Goal: Information Seeking & Learning: Learn about a topic

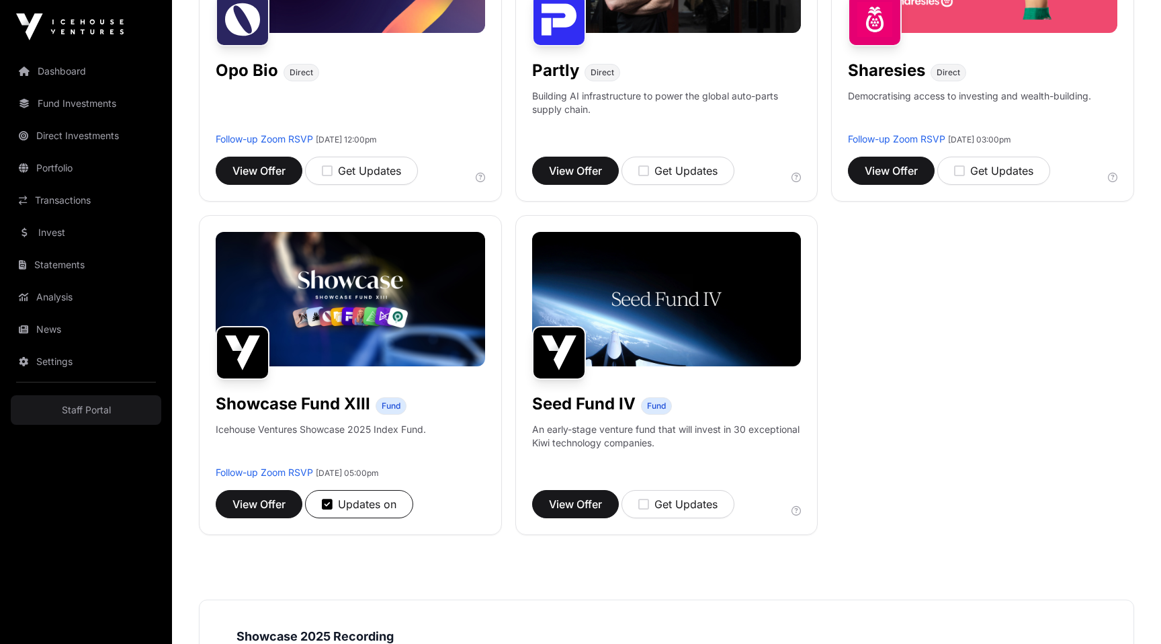
scroll to position [1119, 0]
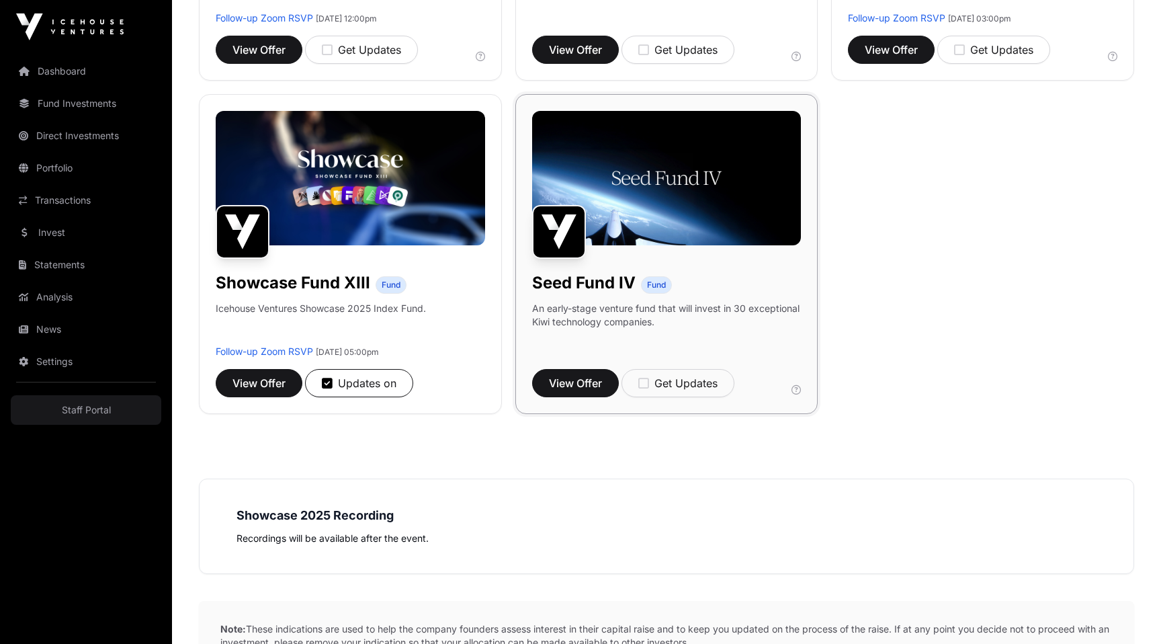
click at [663, 202] on img at bounding box center [666, 178] width 269 height 134
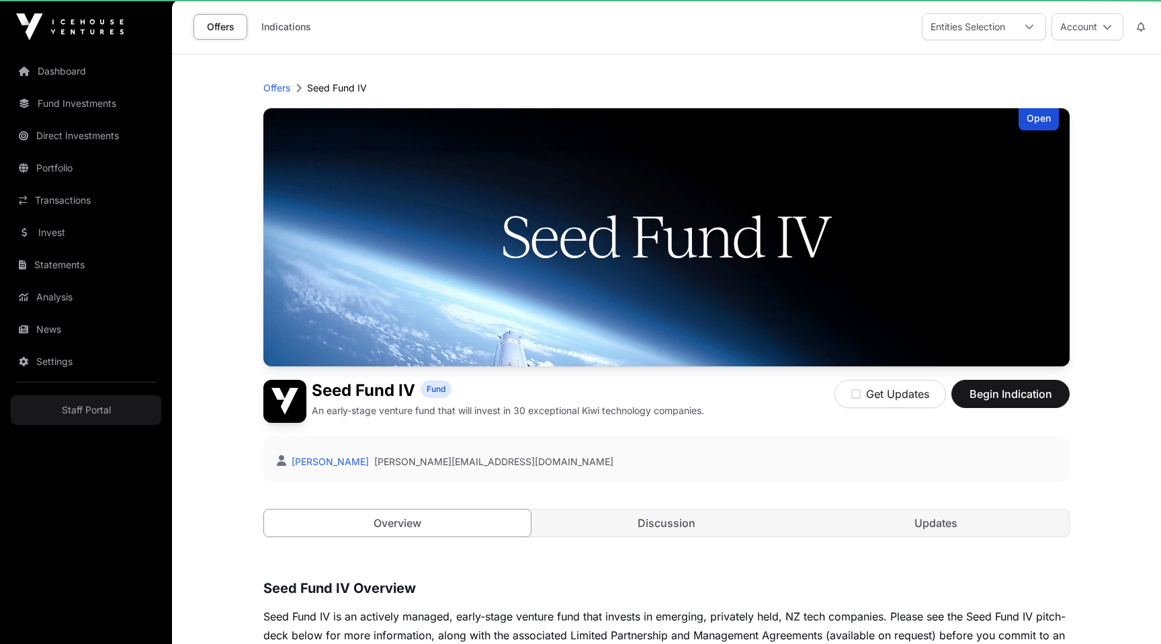
click at [662, 201] on img at bounding box center [666, 237] width 806 height 258
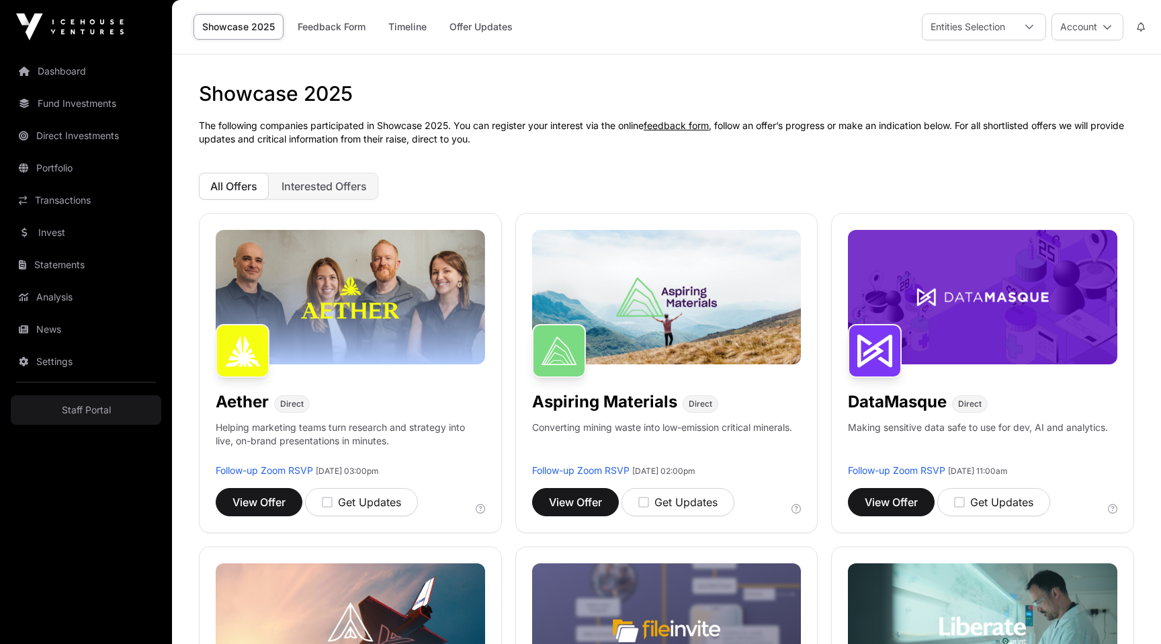
scroll to position [1119, 0]
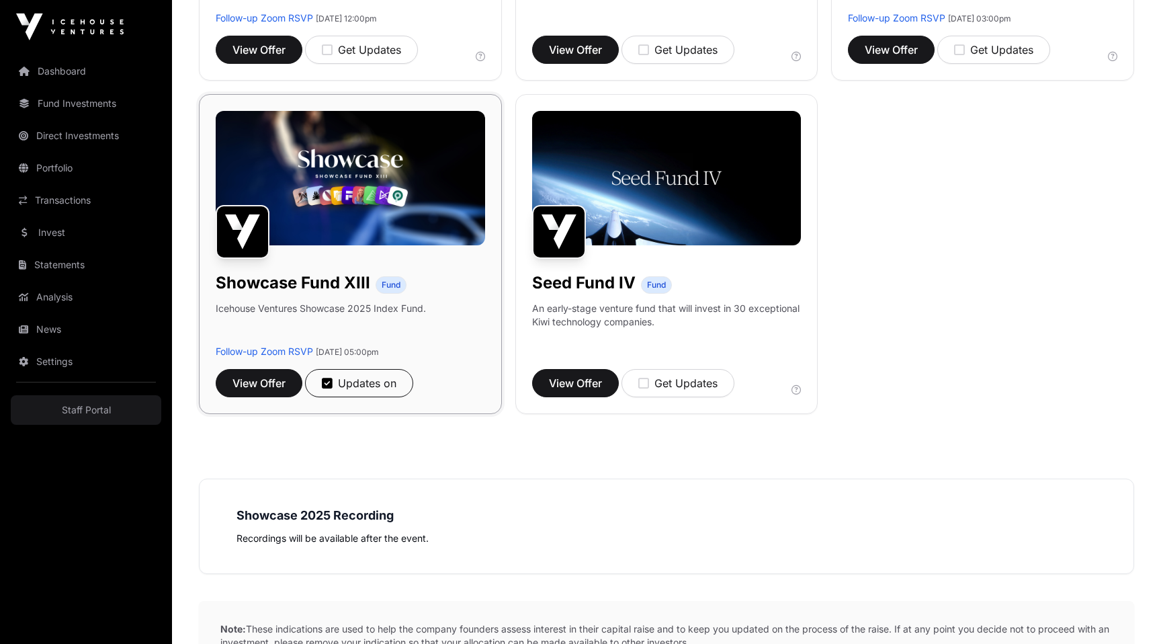
click at [402, 212] on img at bounding box center [350, 178] width 269 height 134
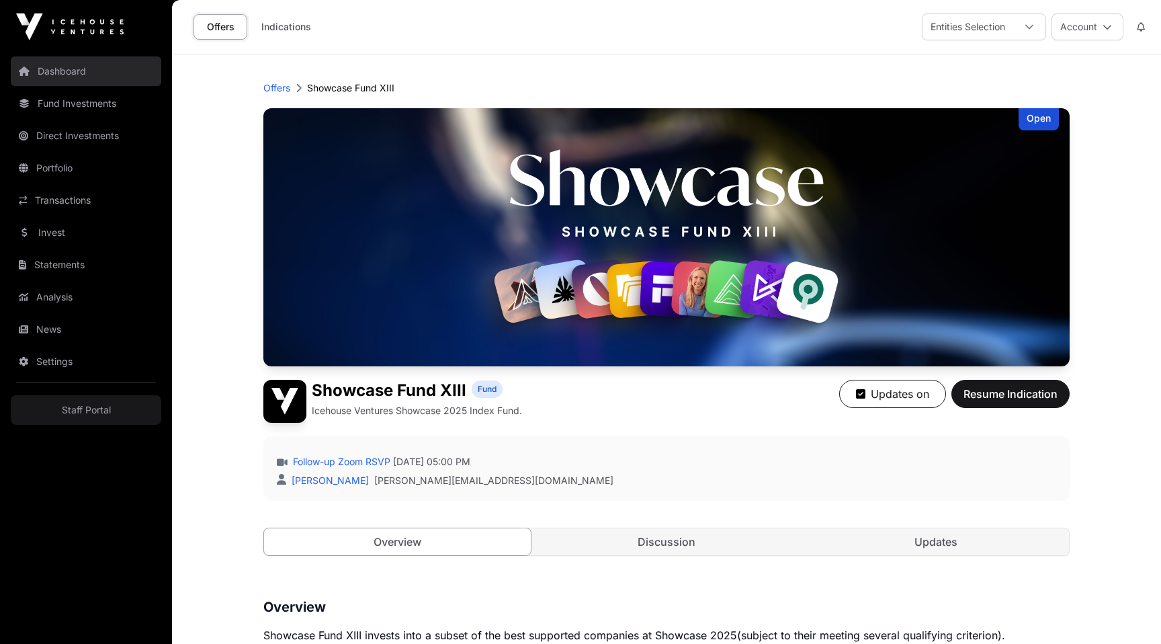
click at [54, 71] on link "Dashboard" at bounding box center [86, 71] width 150 height 30
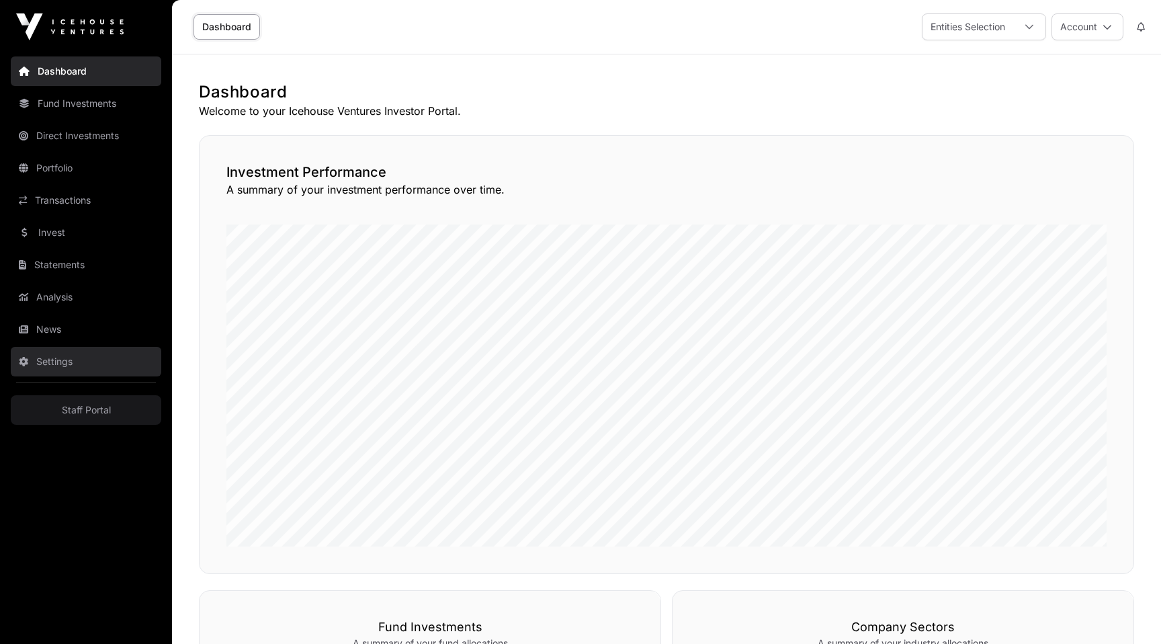
click at [30, 347] on link "Settings" at bounding box center [86, 362] width 150 height 30
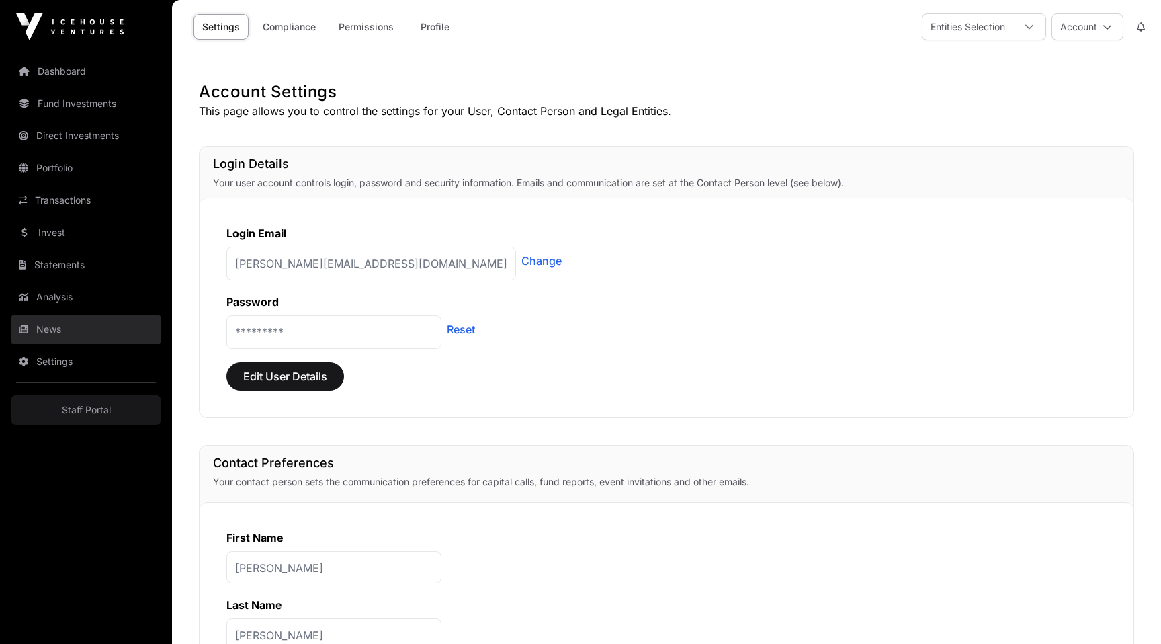
click at [48, 336] on link "News" at bounding box center [86, 329] width 150 height 30
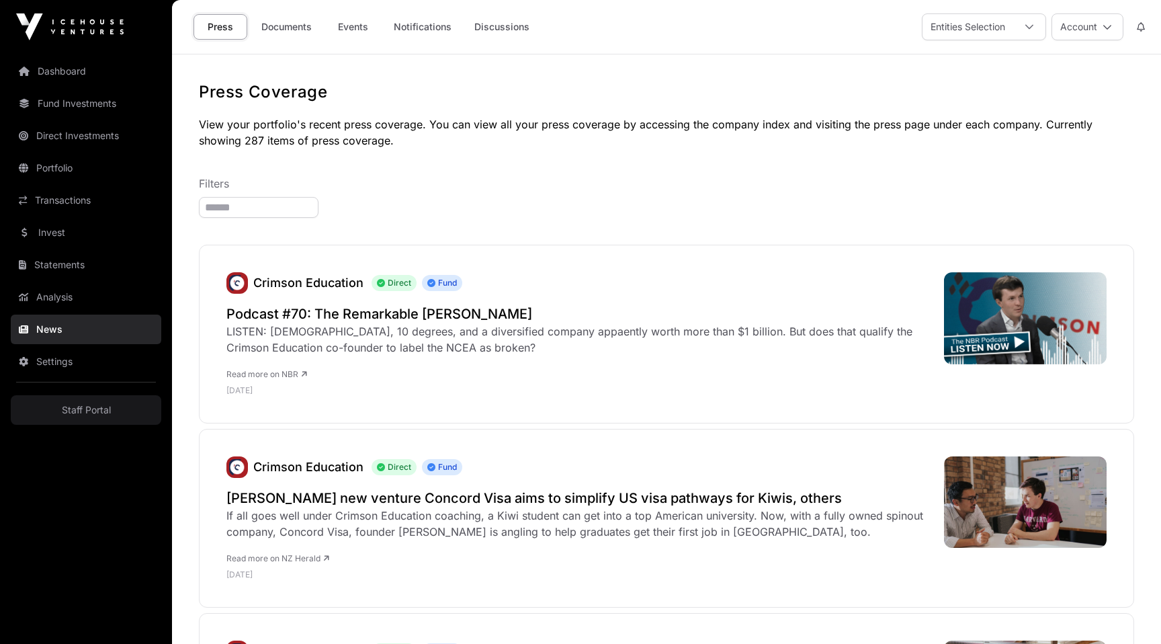
click at [48, 336] on link "News" at bounding box center [86, 329] width 150 height 30
click at [46, 298] on link "Analysis" at bounding box center [86, 297] width 150 height 30
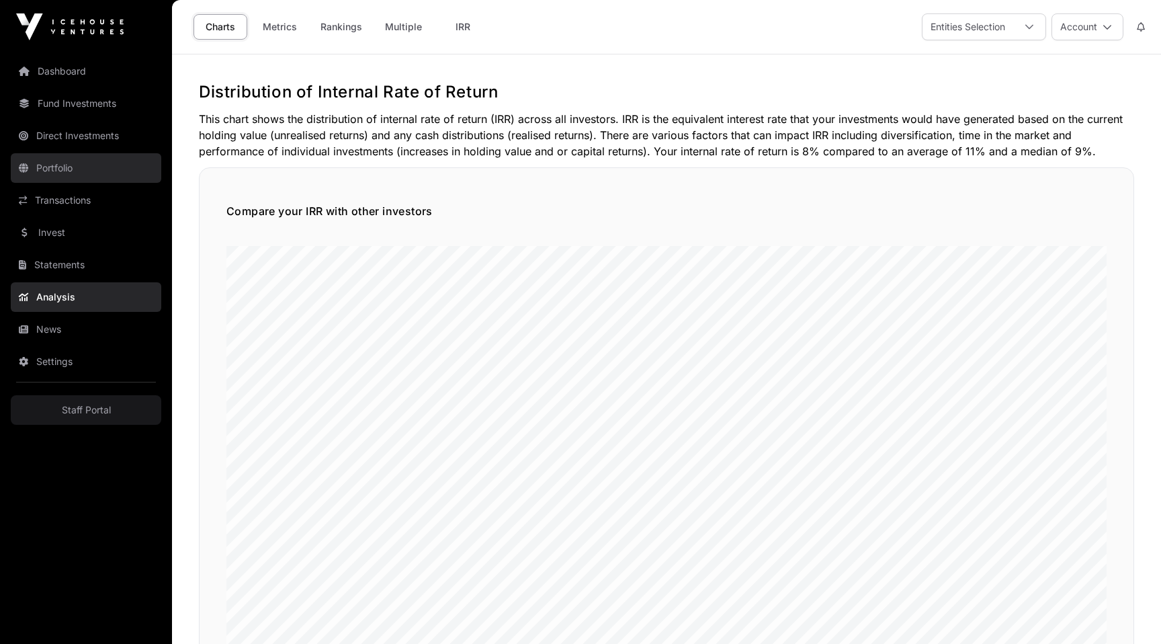
click at [73, 171] on link "Portfolio" at bounding box center [86, 168] width 150 height 30
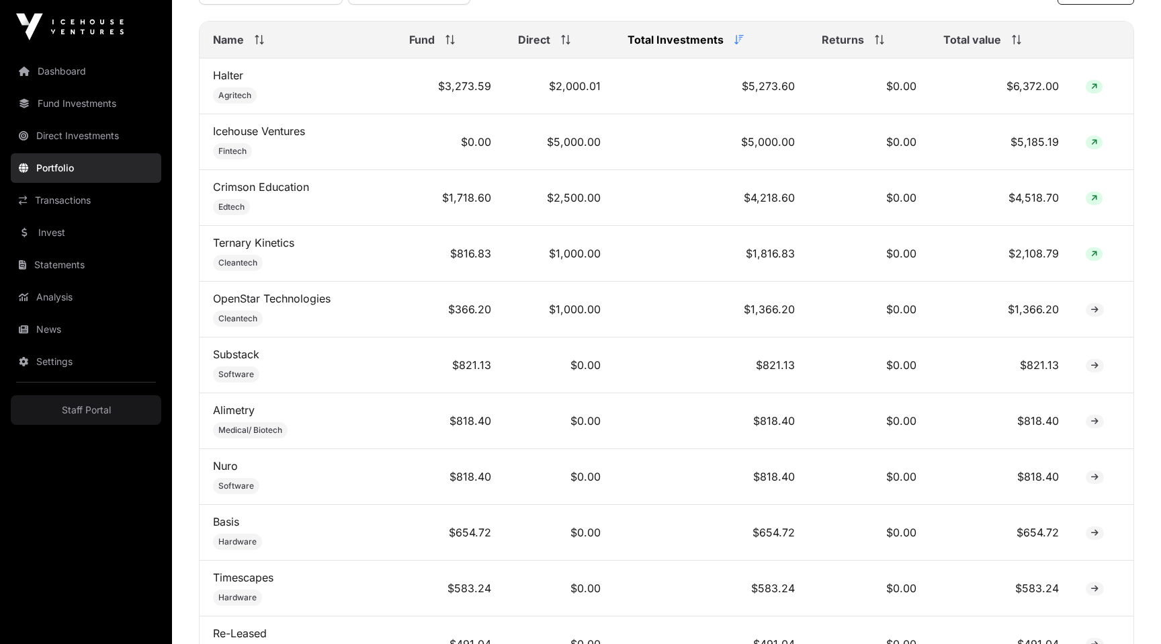
scroll to position [732, 0]
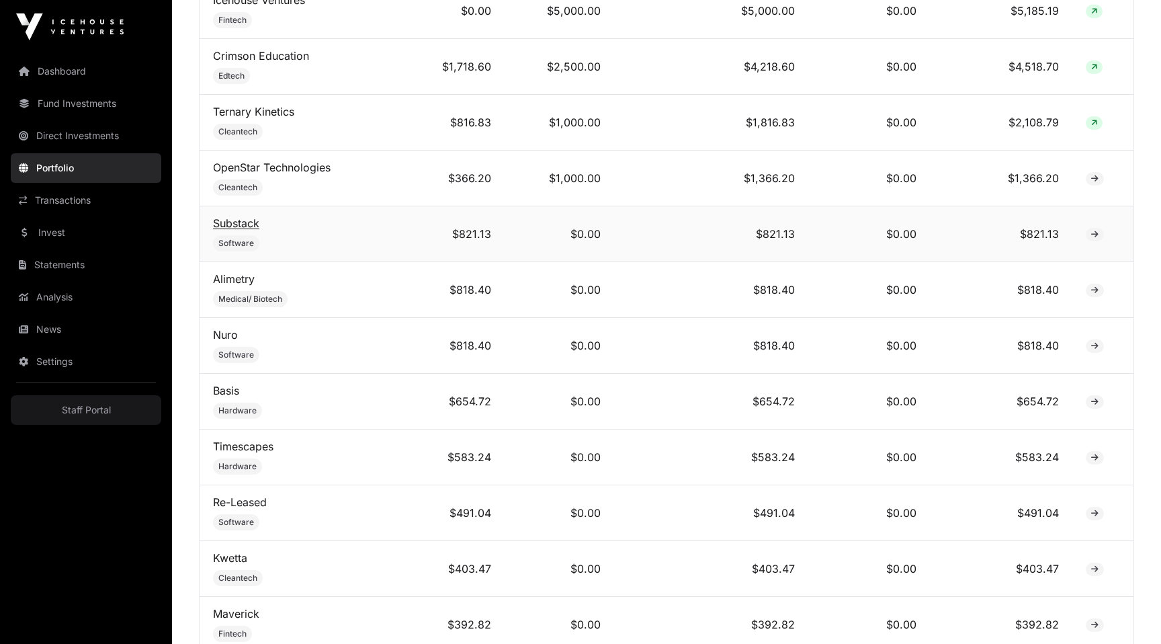
click at [232, 224] on link "Substack" at bounding box center [236, 222] width 46 height 13
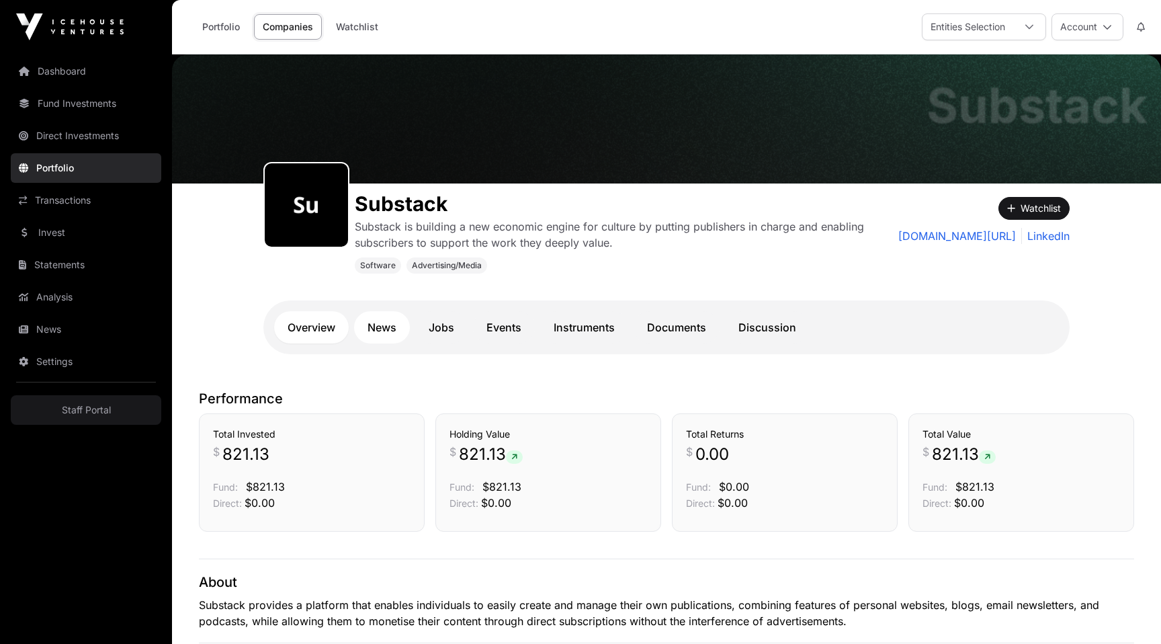
click at [383, 335] on link "News" at bounding box center [382, 327] width 56 height 32
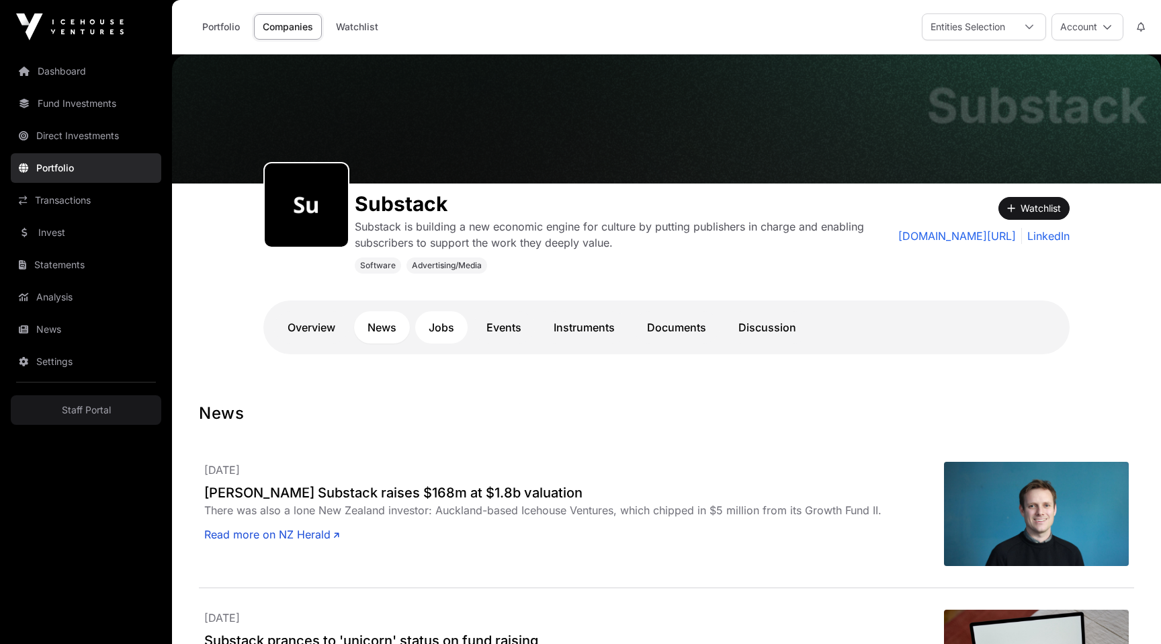
click at [444, 323] on link "Jobs" at bounding box center [441, 327] width 52 height 32
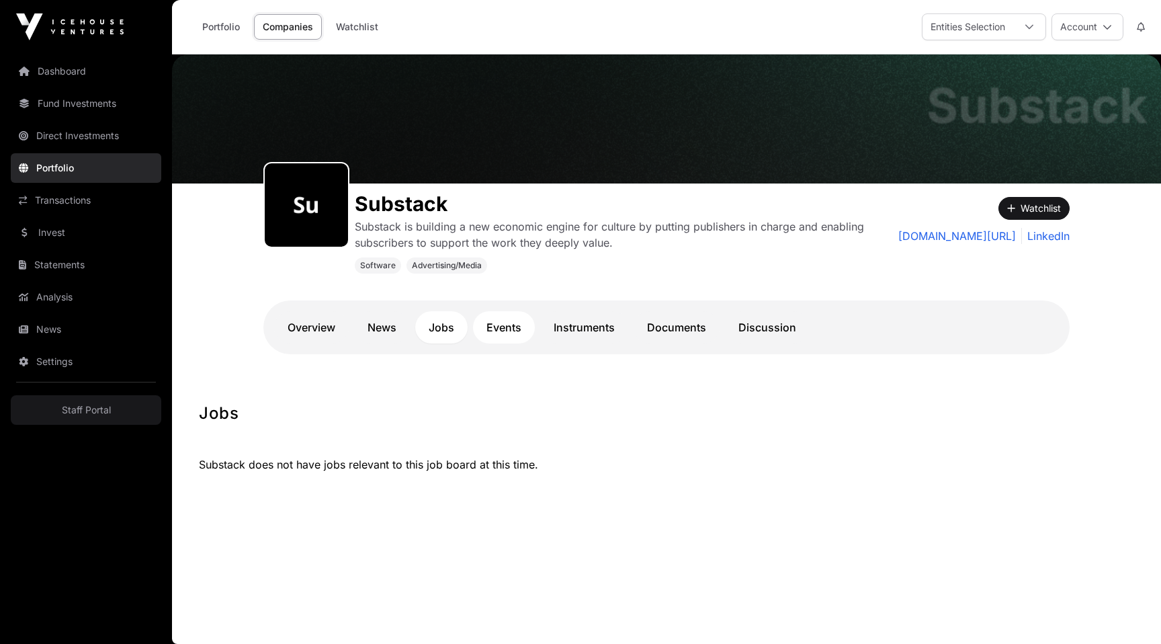
click at [513, 324] on link "Events" at bounding box center [504, 327] width 62 height 32
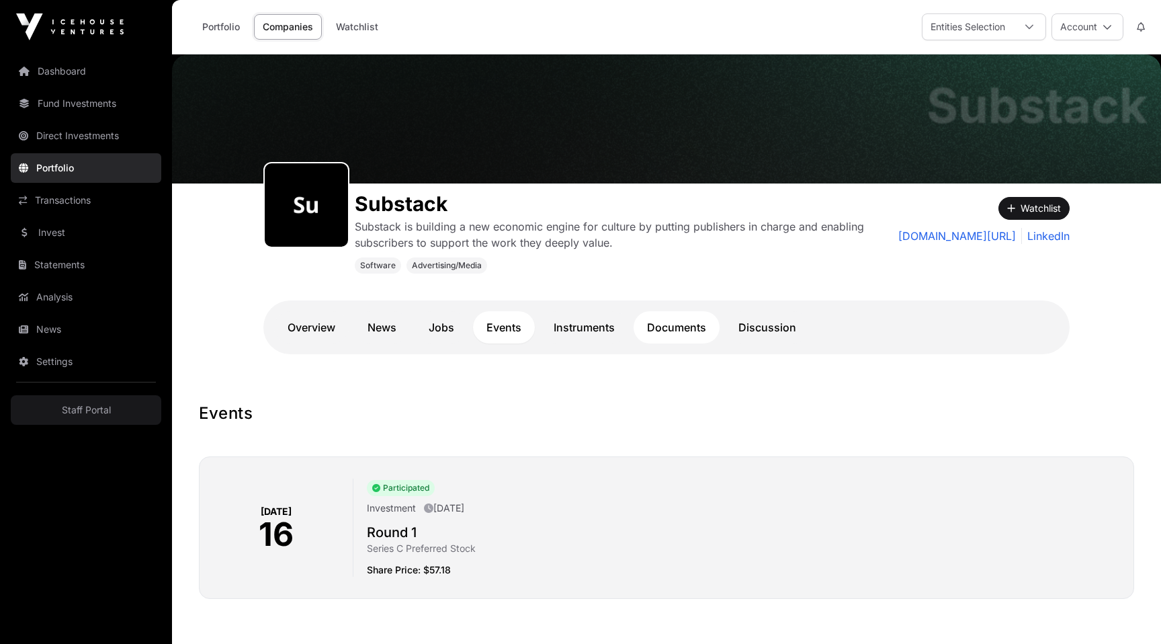
click at [673, 330] on link "Documents" at bounding box center [676, 327] width 86 height 32
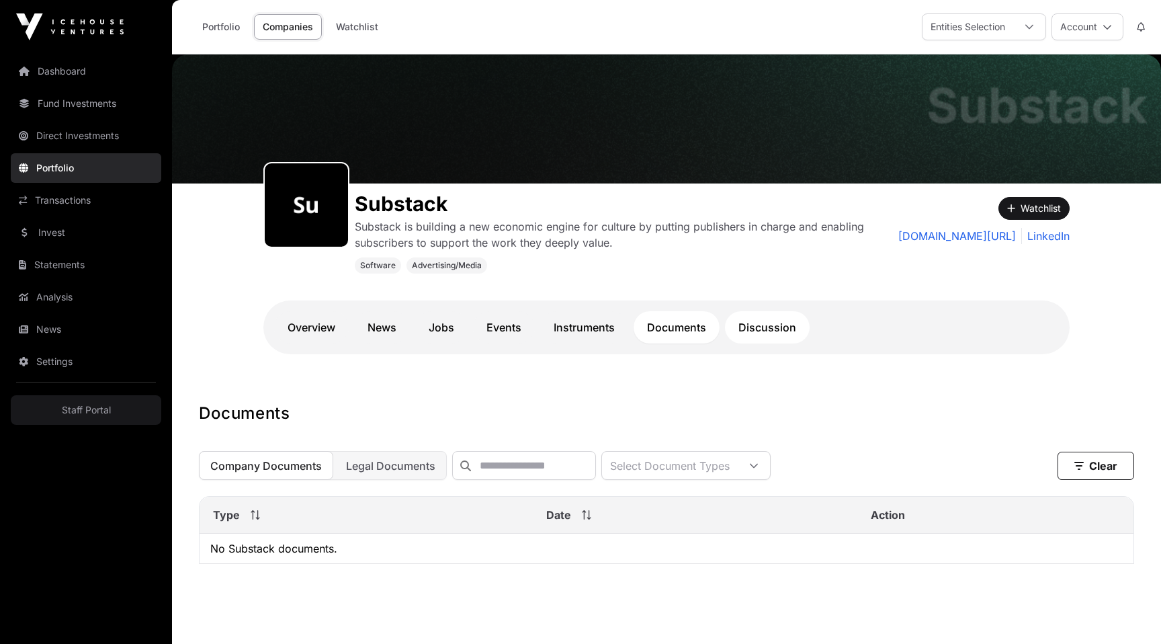
click at [754, 316] on link "Discussion" at bounding box center [767, 327] width 85 height 32
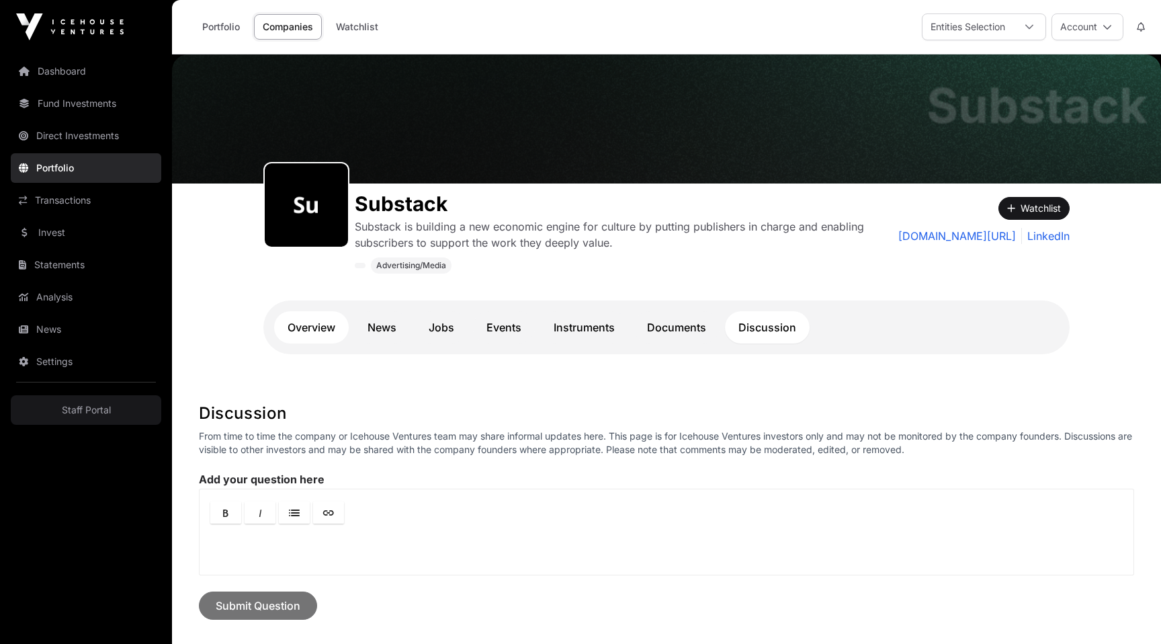
click at [304, 320] on link "Overview" at bounding box center [311, 327] width 75 height 32
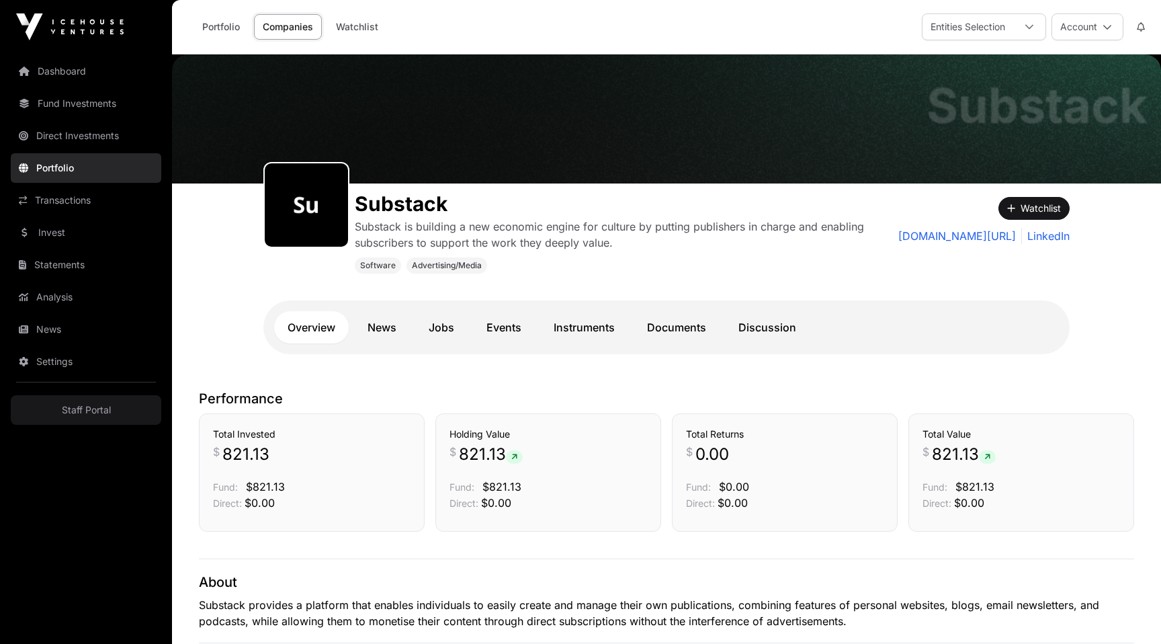
click at [62, 175] on link "Portfolio" at bounding box center [86, 168] width 150 height 30
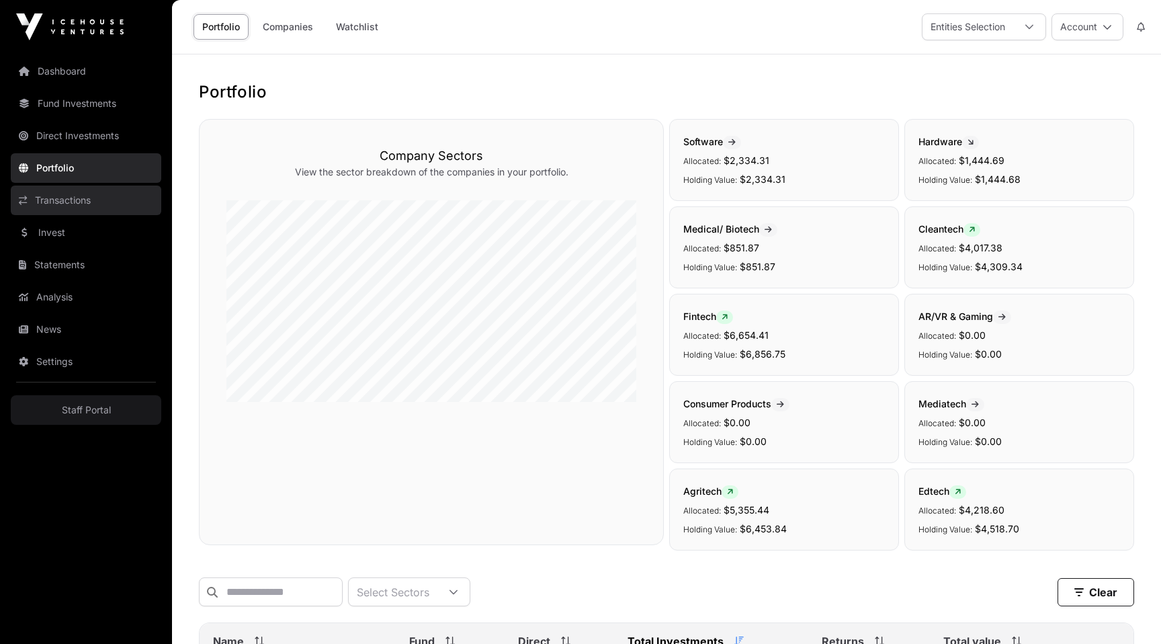
click at [62, 197] on link "Transactions" at bounding box center [86, 200] width 150 height 30
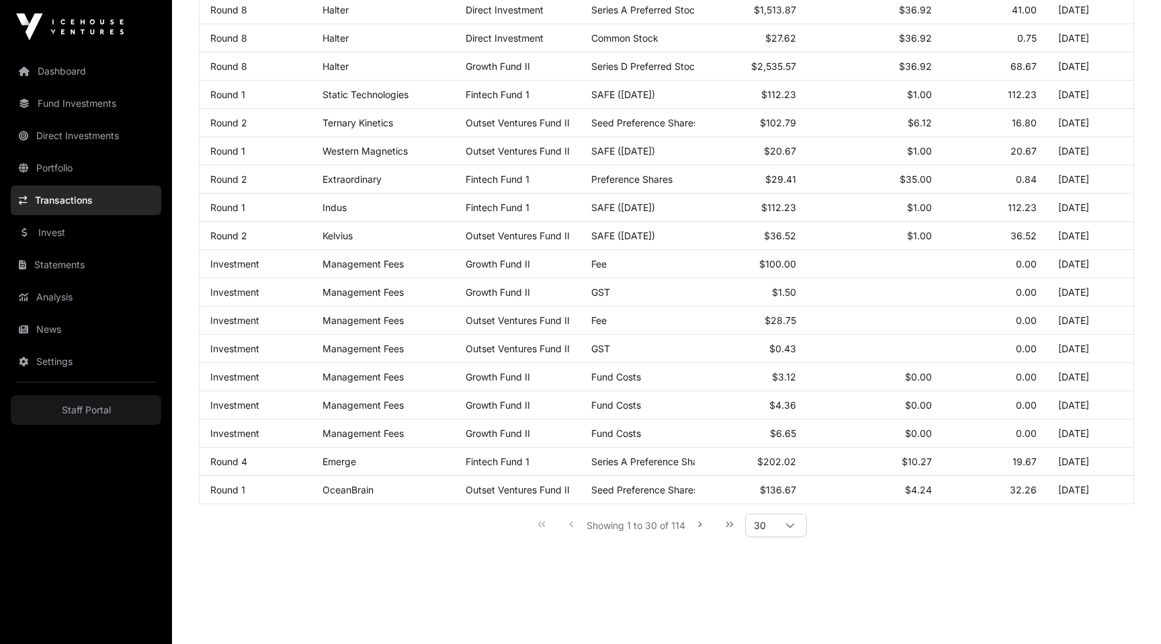
scroll to position [591, 0]
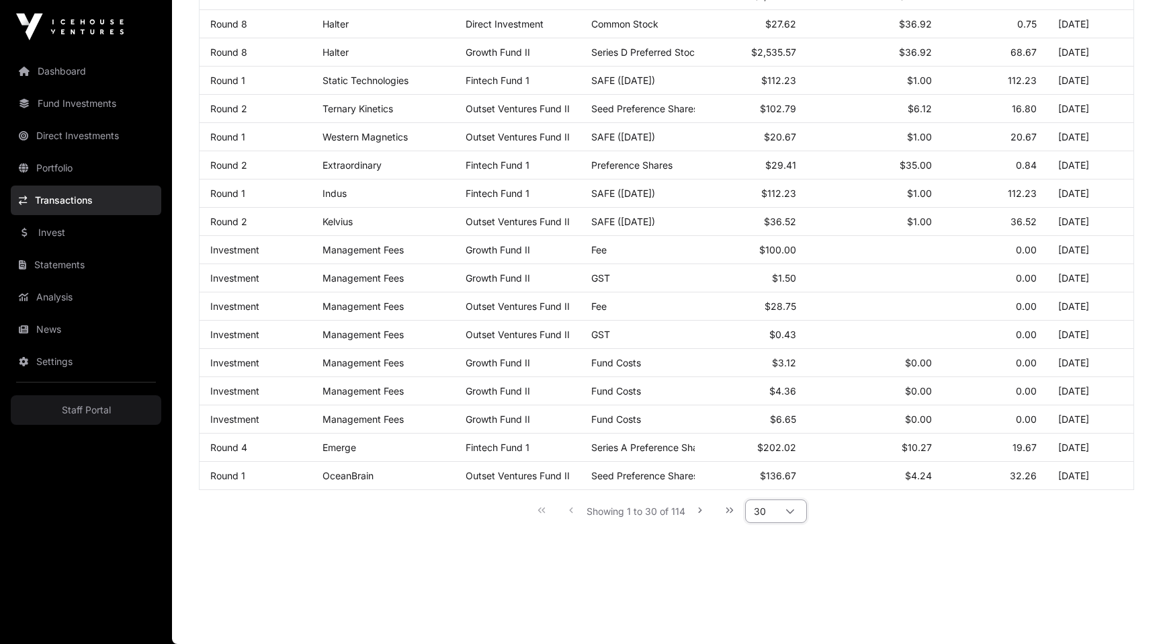
click at [772, 508] on span "30" at bounding box center [760, 511] width 28 height 22
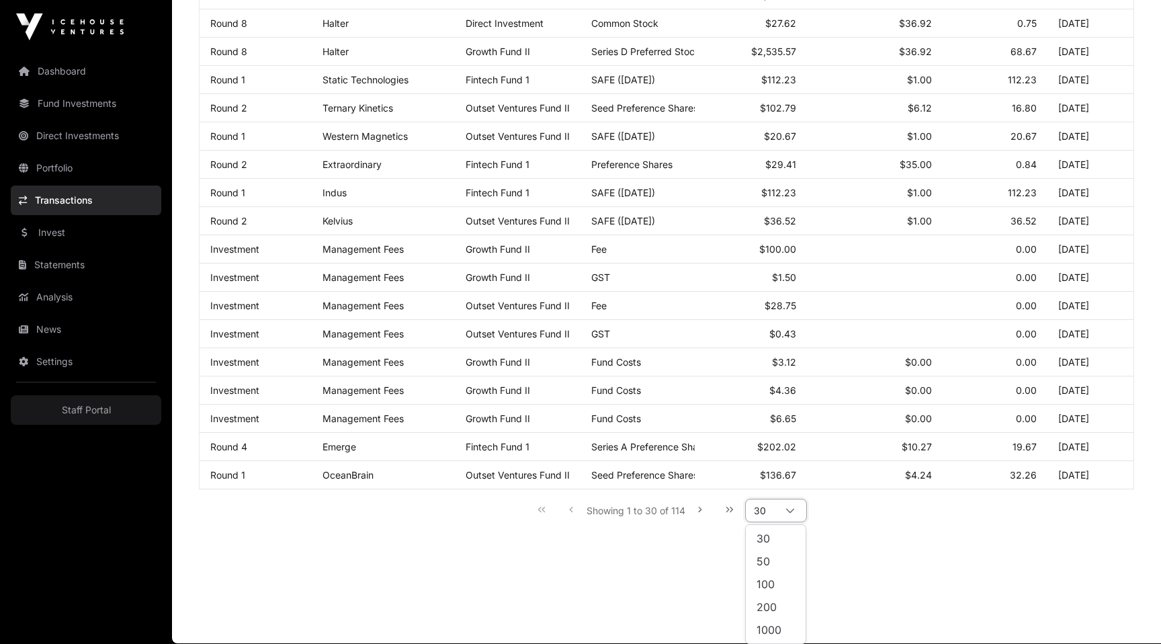
click at [922, 576] on main "Transactions A combined log of all direct and fund transactions. Export Select …" at bounding box center [666, 53] width 989 height 1179
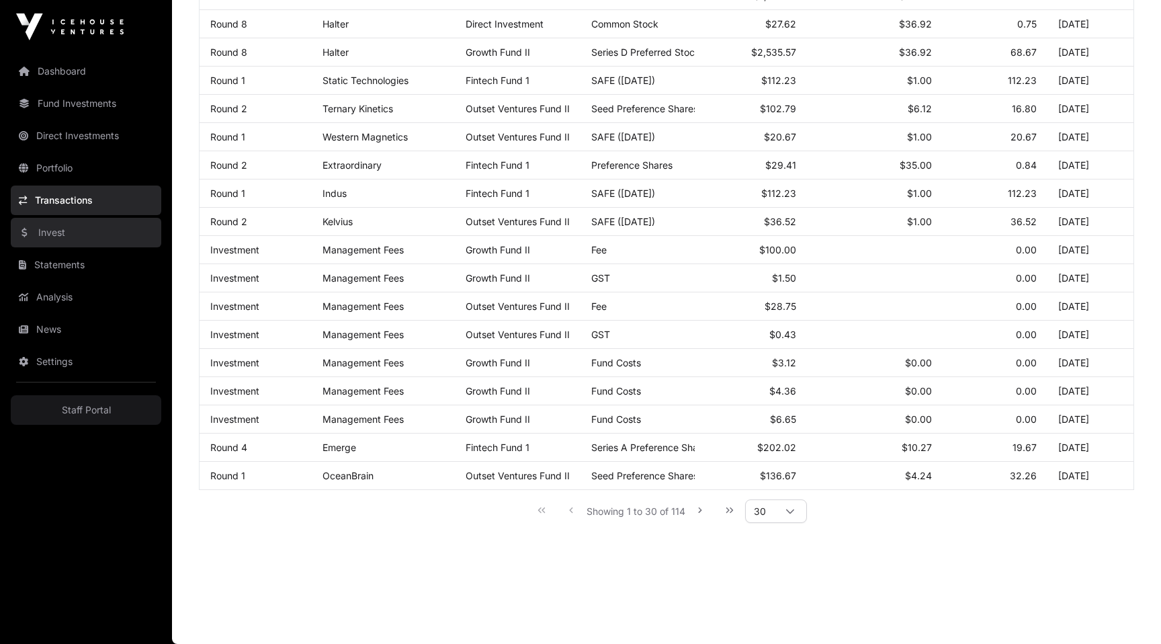
click at [54, 233] on link "Invest" at bounding box center [86, 233] width 150 height 30
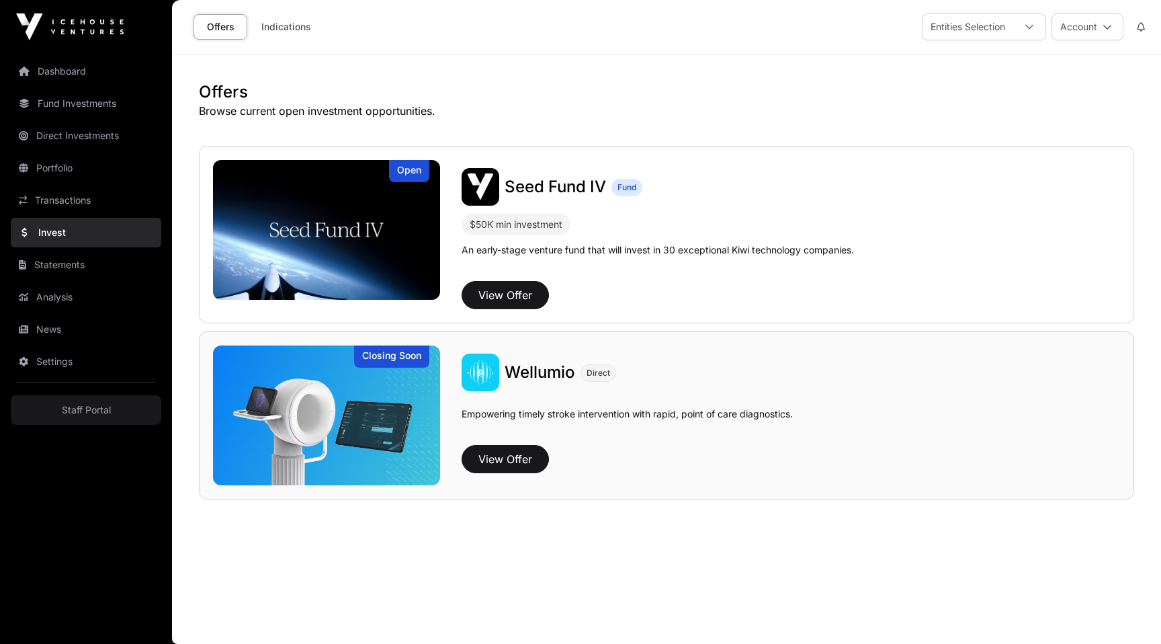
click at [298, 414] on img at bounding box center [326, 415] width 227 height 140
click at [361, 232] on img at bounding box center [326, 230] width 227 height 140
click at [497, 300] on button "View Offer" at bounding box center [504, 295] width 87 height 28
click at [496, 294] on button "View Offer" at bounding box center [504, 295] width 87 height 28
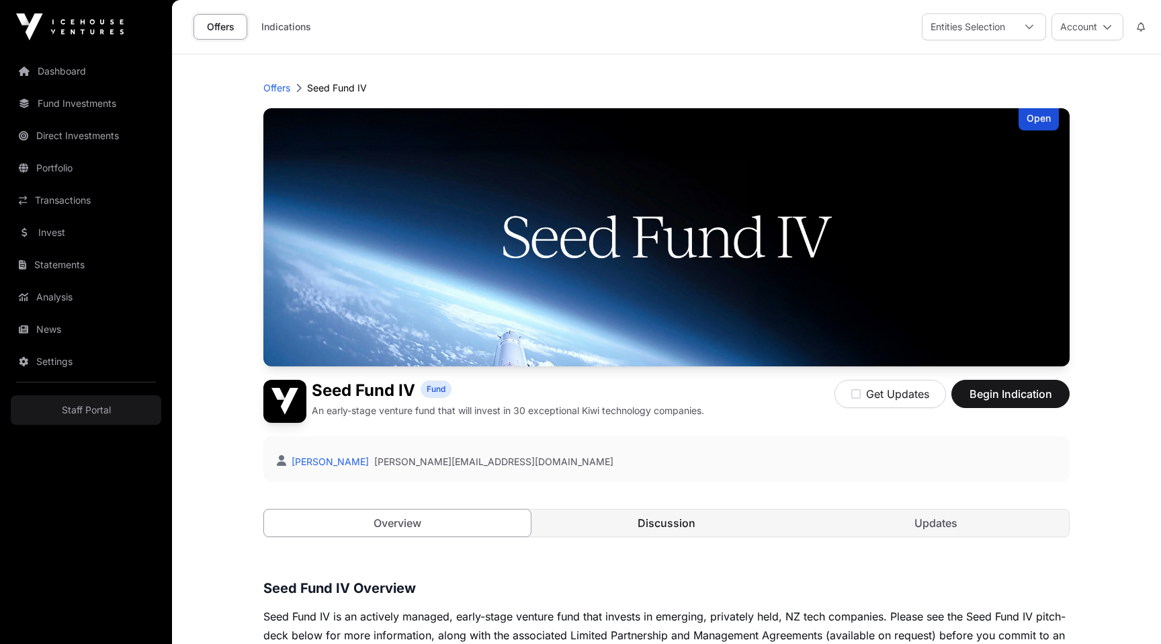
click at [637, 530] on link "Discussion" at bounding box center [666, 522] width 267 height 27
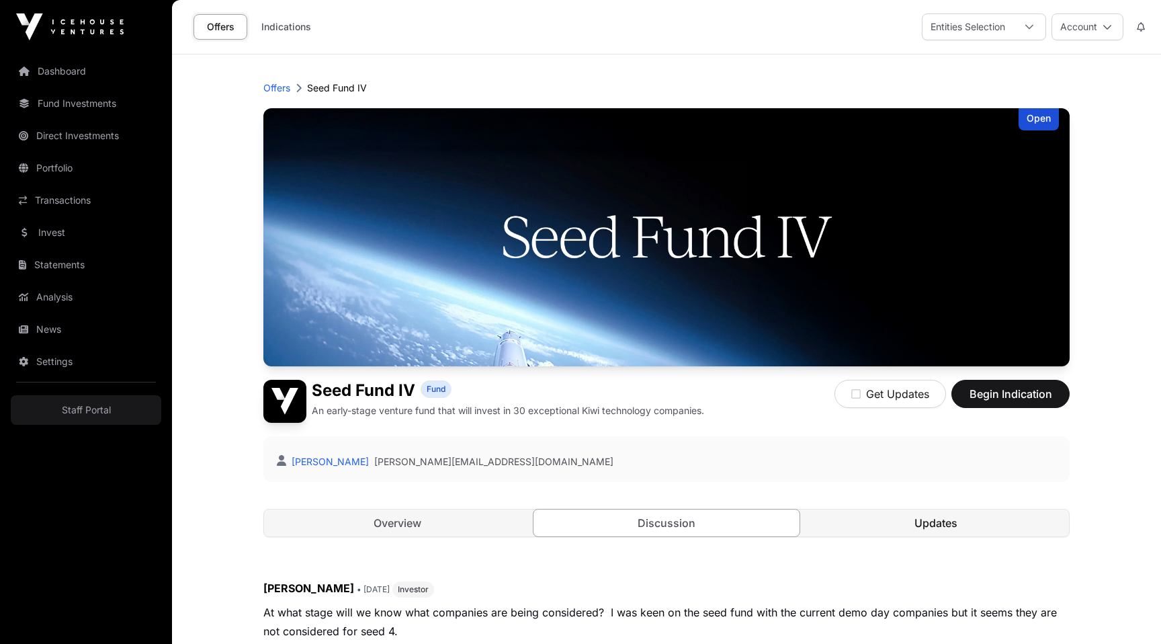
click at [905, 512] on link "Updates" at bounding box center [935, 522] width 267 height 27
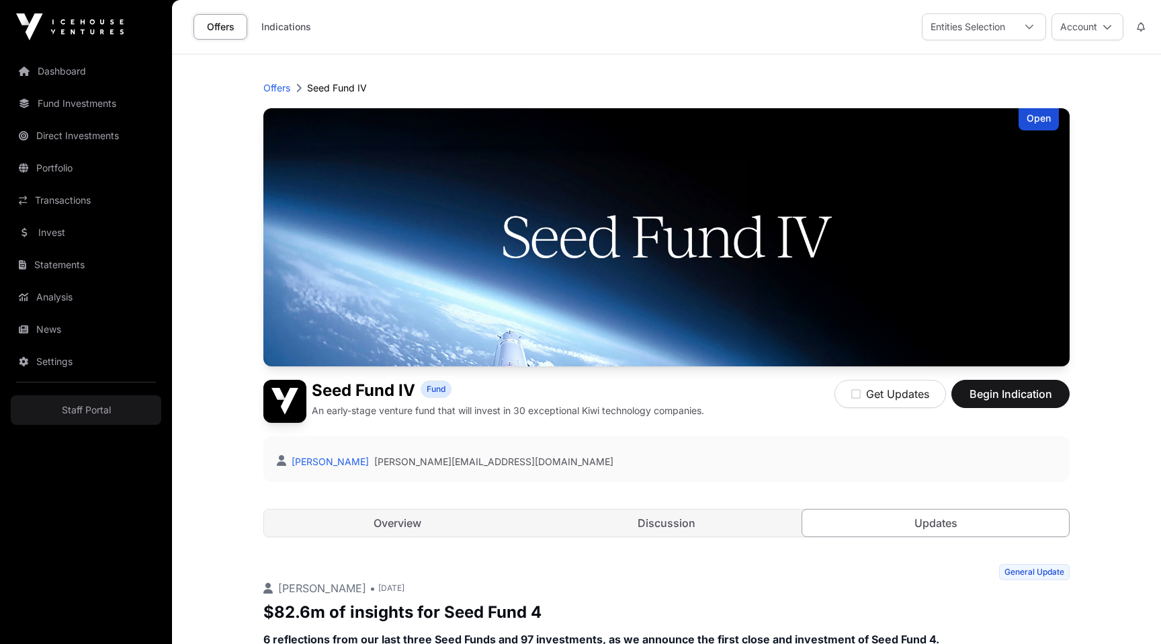
click at [633, 538] on div "Open Seed Fund IV Fund An early-stage venture fund that will invest in 30 excep…" at bounding box center [666, 335] width 806 height 455
click at [633, 529] on link "Discussion" at bounding box center [666, 522] width 267 height 27
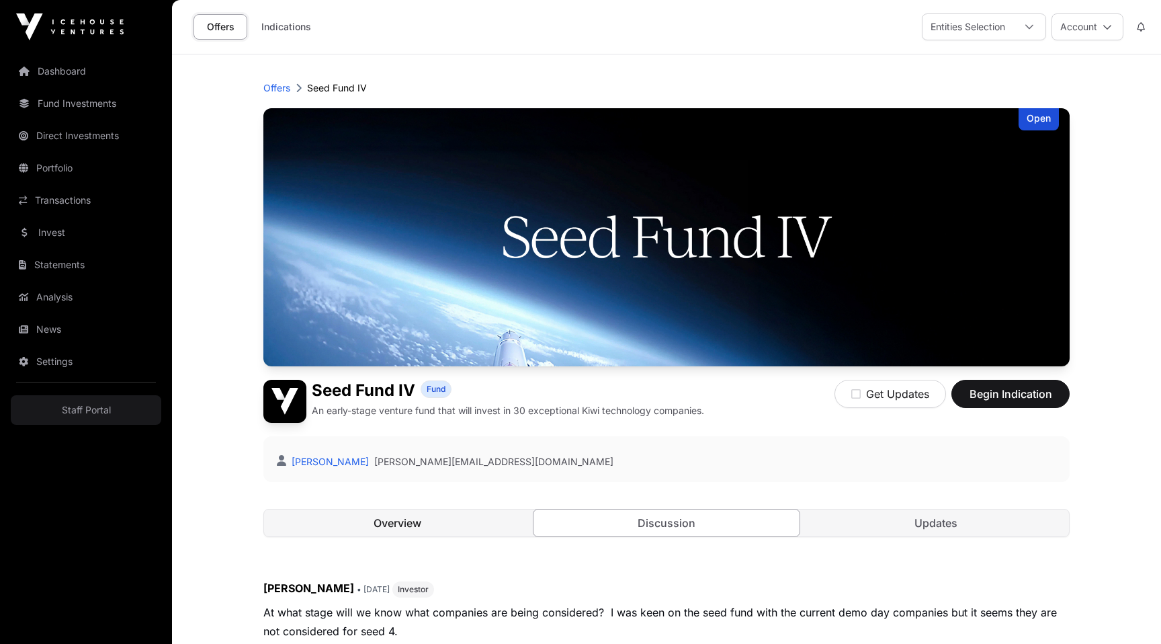
click at [439, 522] on link "Overview" at bounding box center [397, 522] width 267 height 27
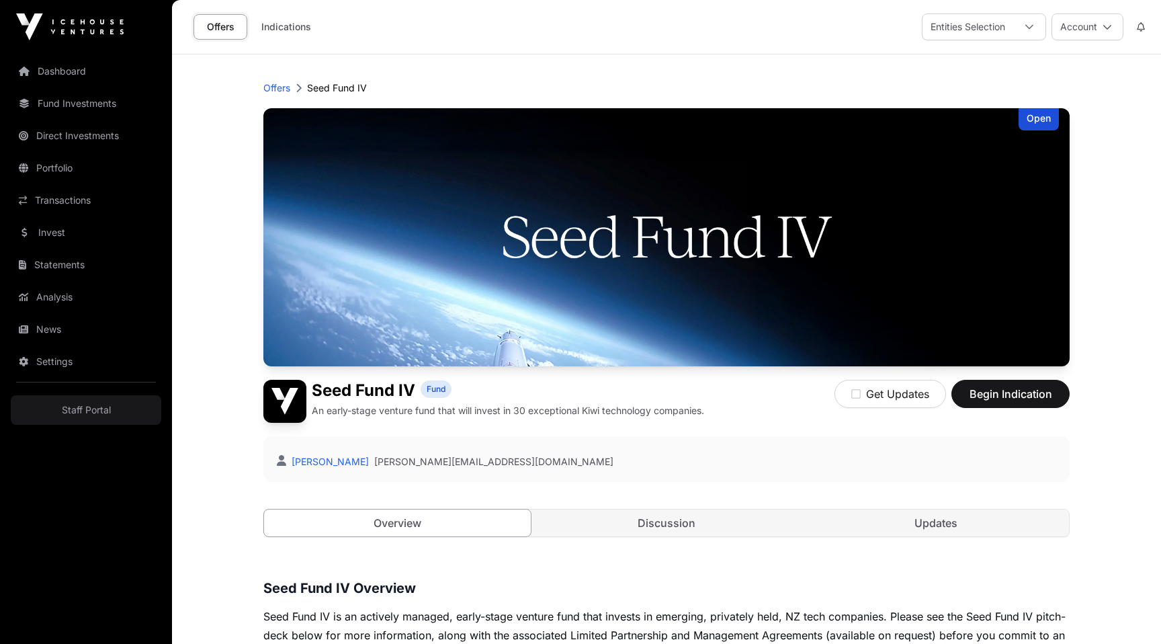
click at [635, 63] on header "Offers Seed Fund IV Open Seed Fund IV Fund An early-stage venture fund that wil…" at bounding box center [666, 308] width 806 height 509
